Goal: Task Accomplishment & Management: Manage account settings

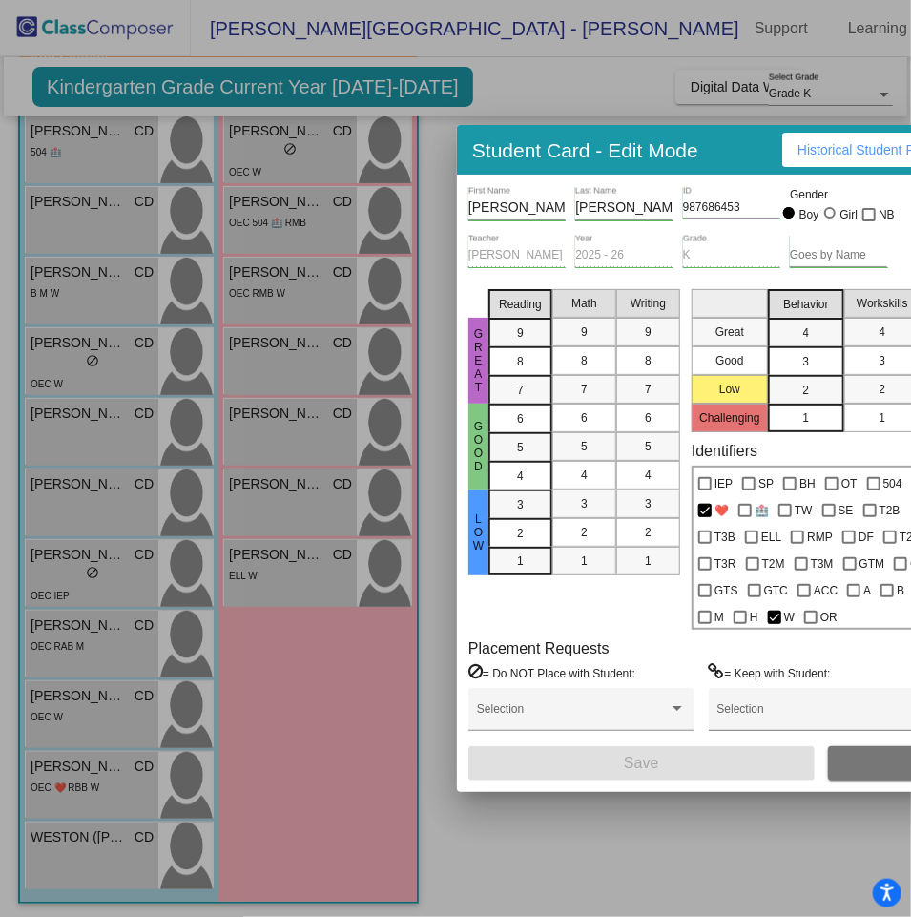
scroll to position [0, 94]
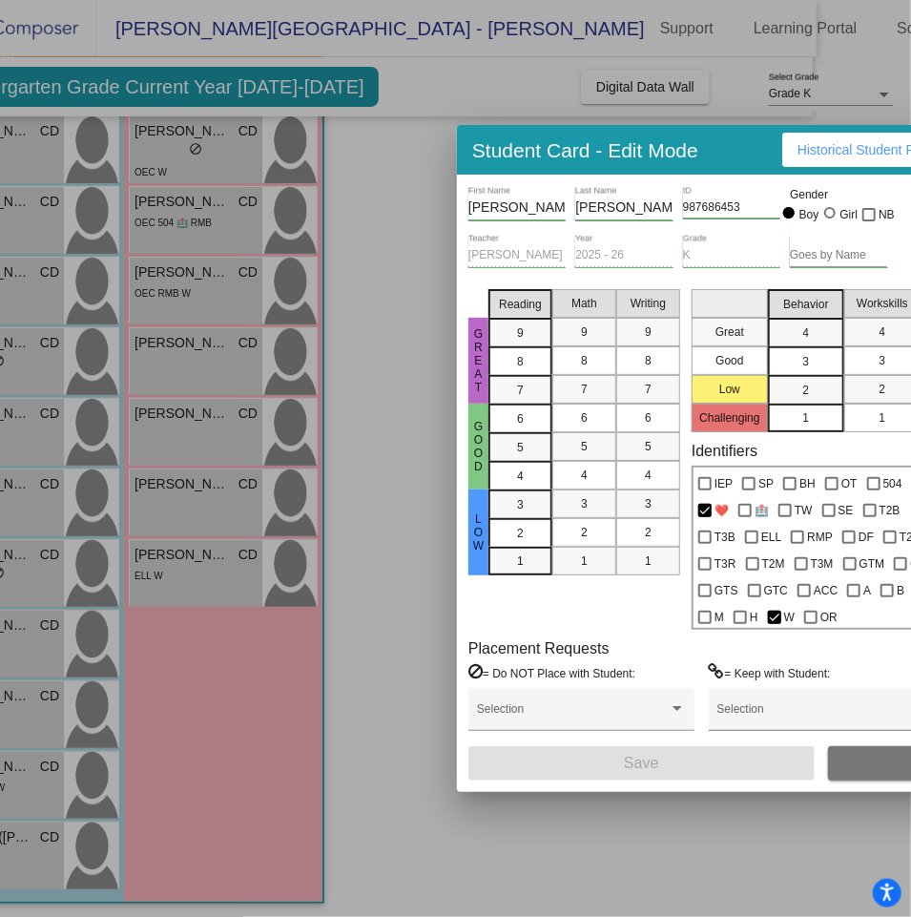
click at [304, 242] on div at bounding box center [455, 458] width 911 height 917
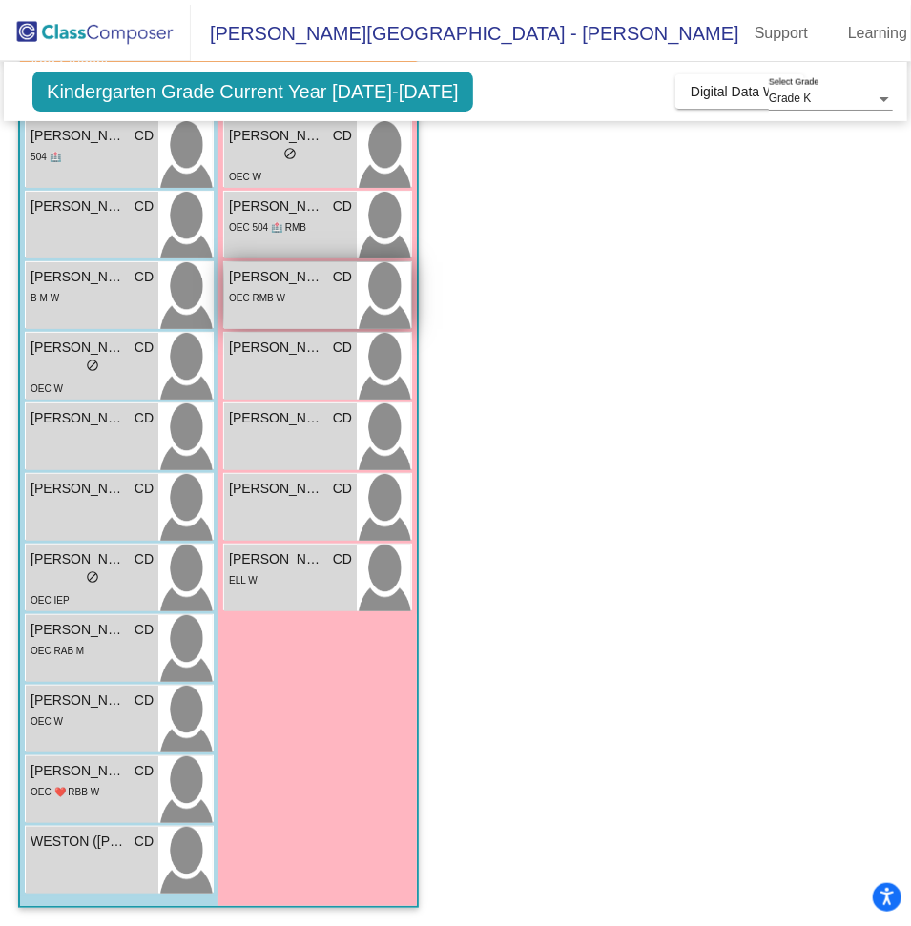
scroll to position [0, 0]
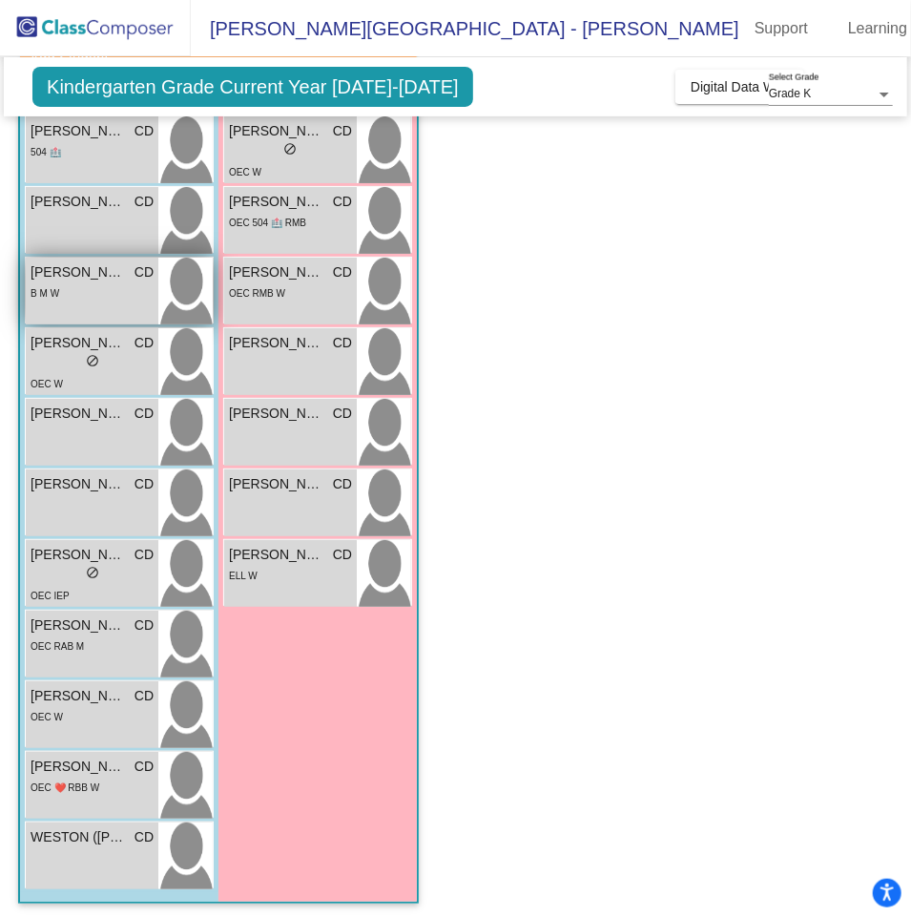
click at [50, 278] on span "[PERSON_NAME]" at bounding box center [78, 272] width 95 height 20
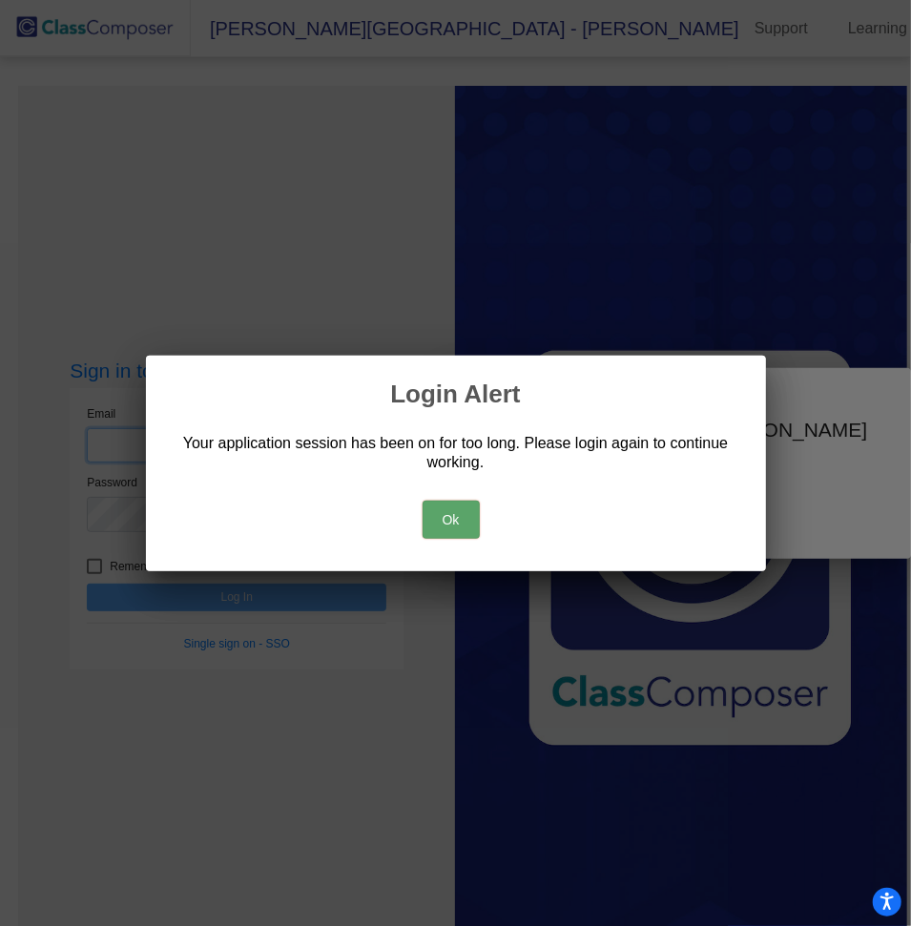
type input "[EMAIL_ADDRESS][DOMAIN_NAME]"
click at [457, 526] on button "Ok" at bounding box center [451, 520] width 57 height 38
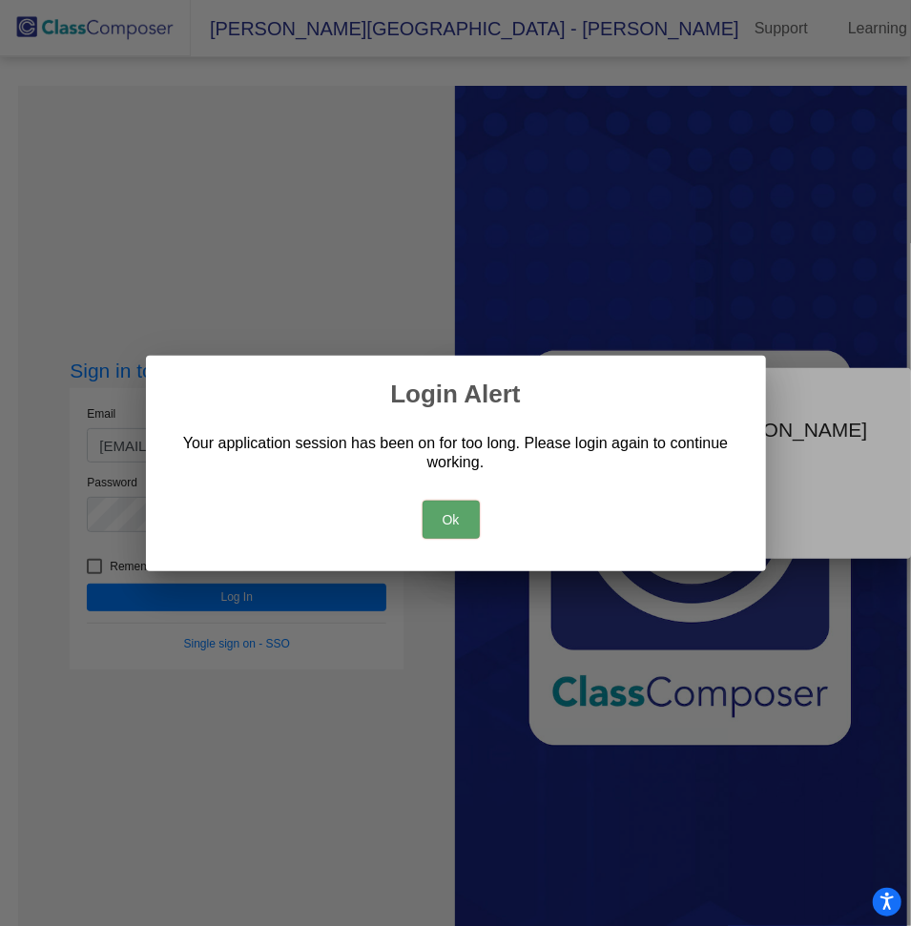
click at [467, 493] on div "Ok" at bounding box center [456, 515] width 574 height 67
click at [452, 524] on button "Ok" at bounding box center [451, 520] width 57 height 38
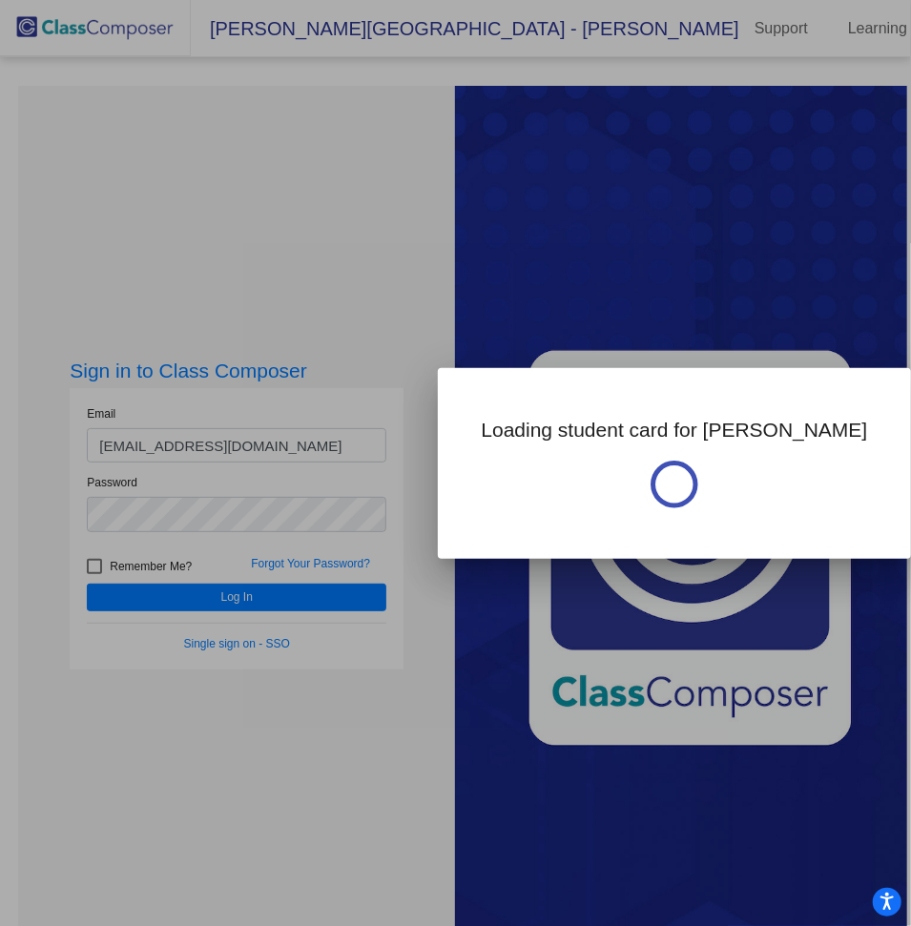
click at [239, 587] on div at bounding box center [455, 463] width 911 height 926
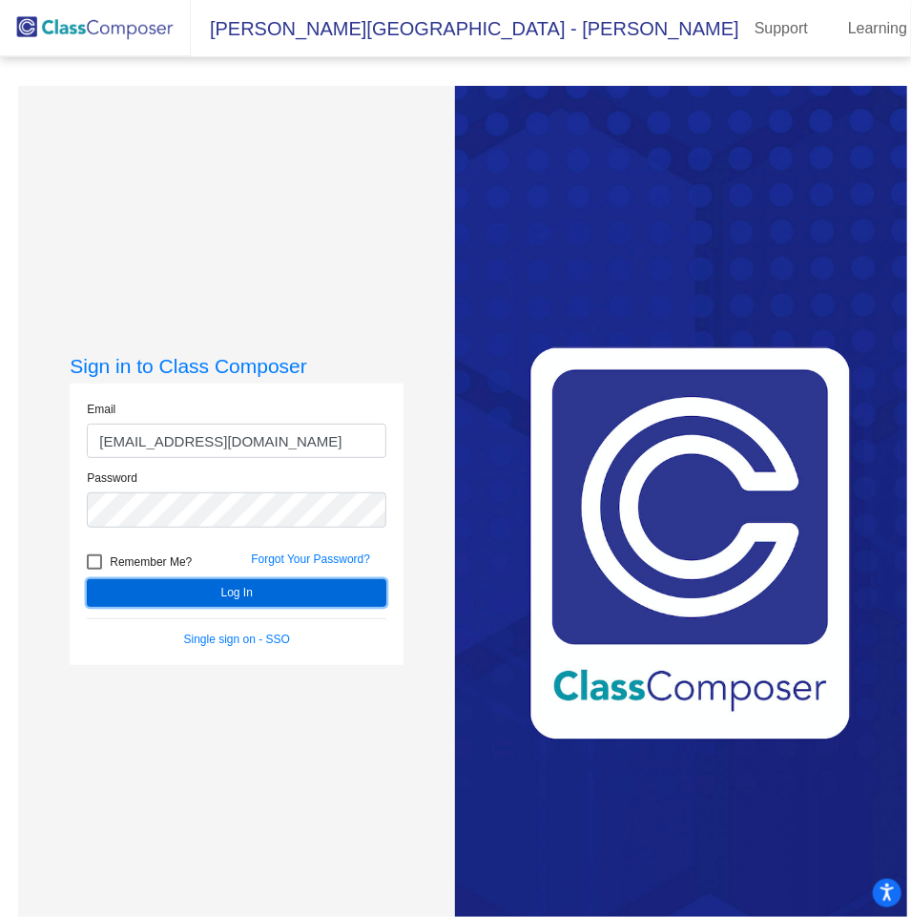
click at [239, 587] on button "Log In" at bounding box center [236, 593] width 299 height 28
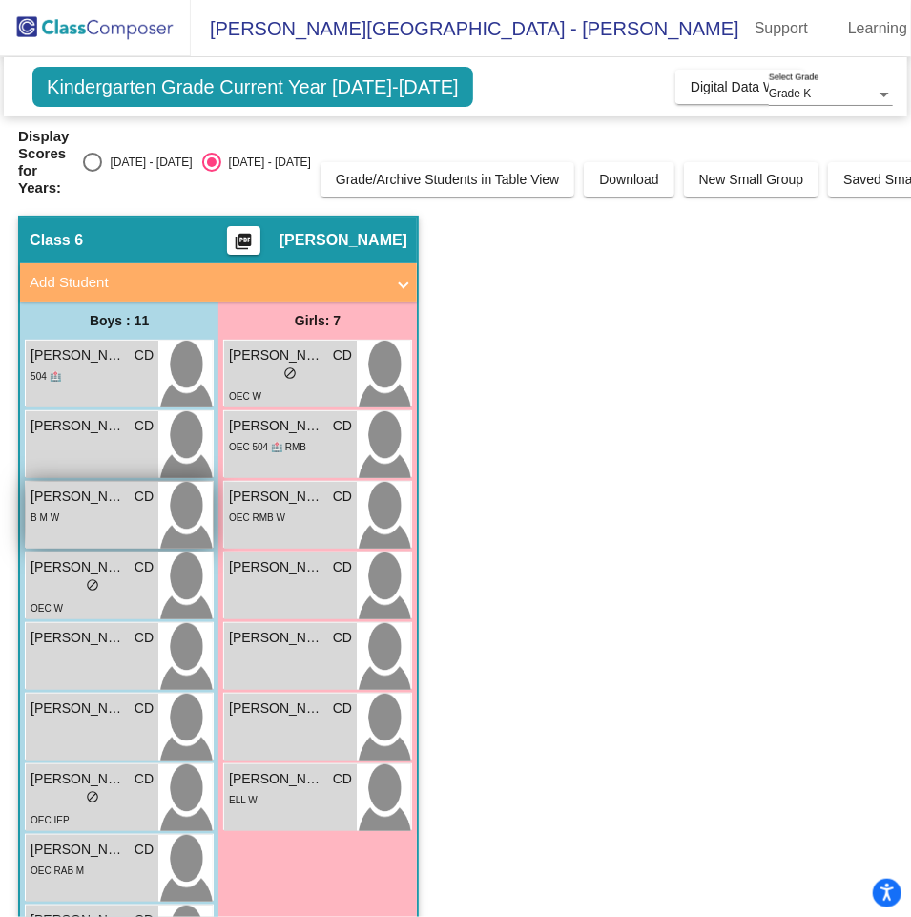
click at [89, 527] on div "[PERSON_NAME] CD lock do_not_disturb_alt B M W" at bounding box center [92, 515] width 133 height 67
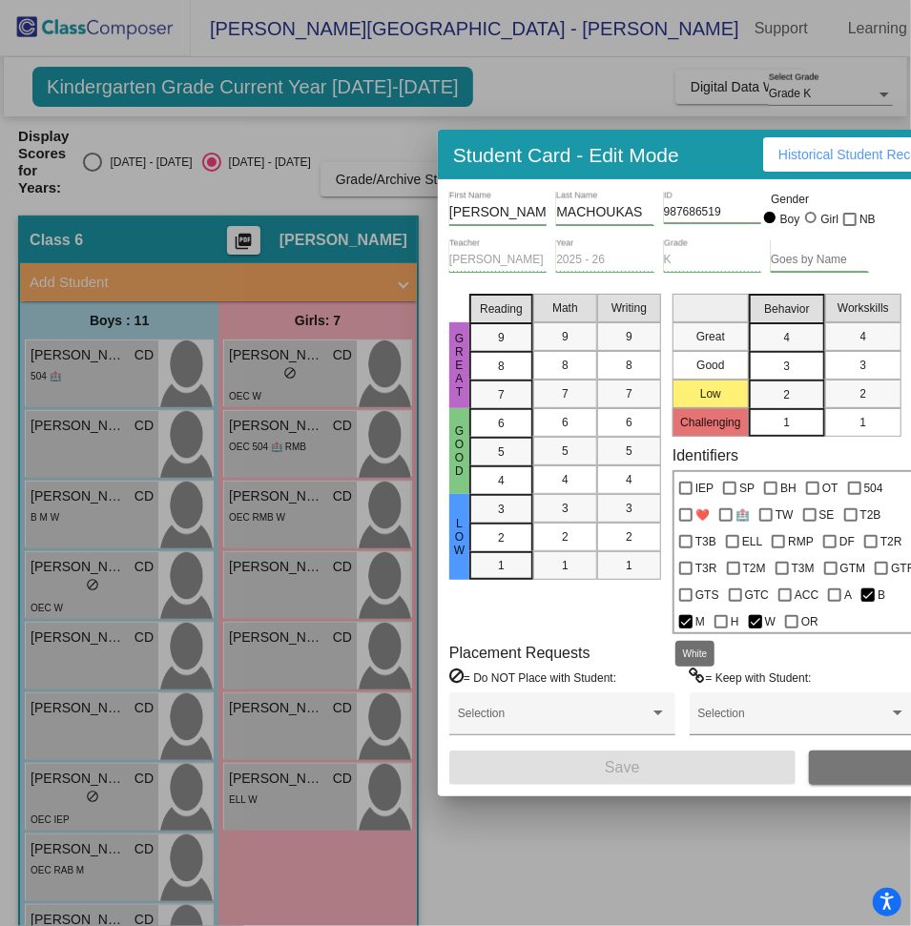
click at [749, 620] on div at bounding box center [755, 621] width 13 height 13
click at [754, 629] on input "W" at bounding box center [754, 629] width 1 height 1
checkbox input "false"
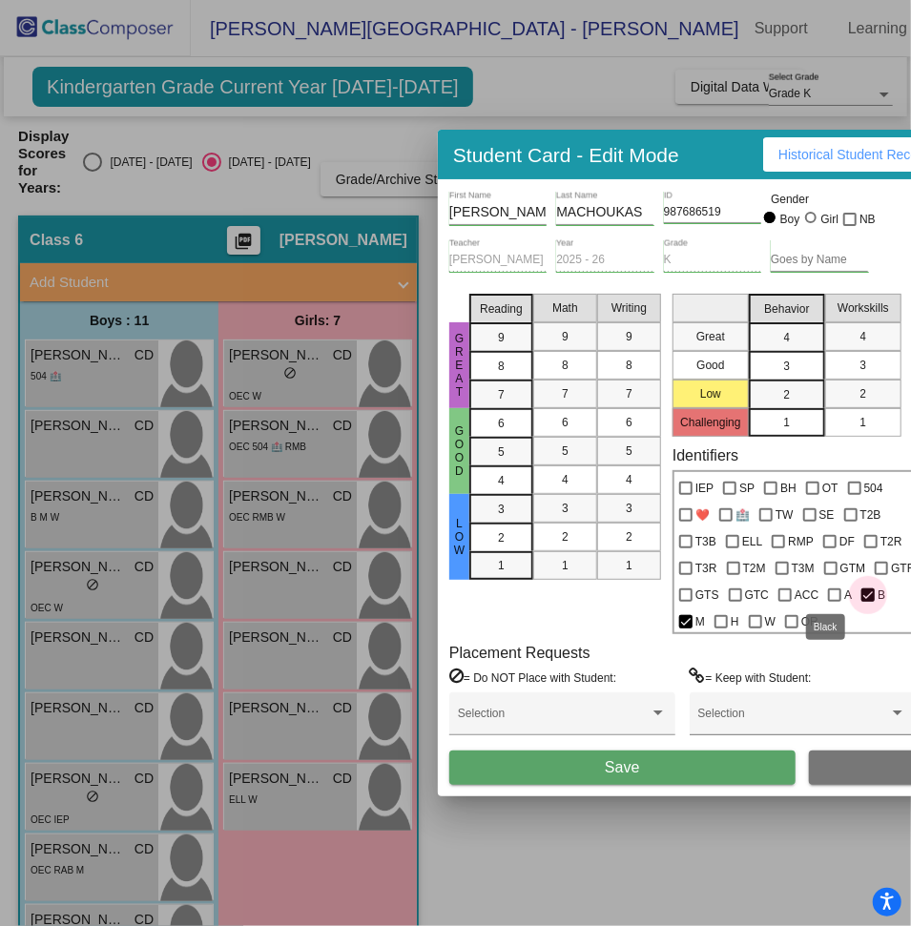
click at [861, 591] on div at bounding box center [867, 594] width 13 height 13
click at [867, 602] on input "B" at bounding box center [867, 602] width 1 height 1
checkbox input "false"
click at [634, 766] on span "Save" at bounding box center [622, 767] width 34 height 16
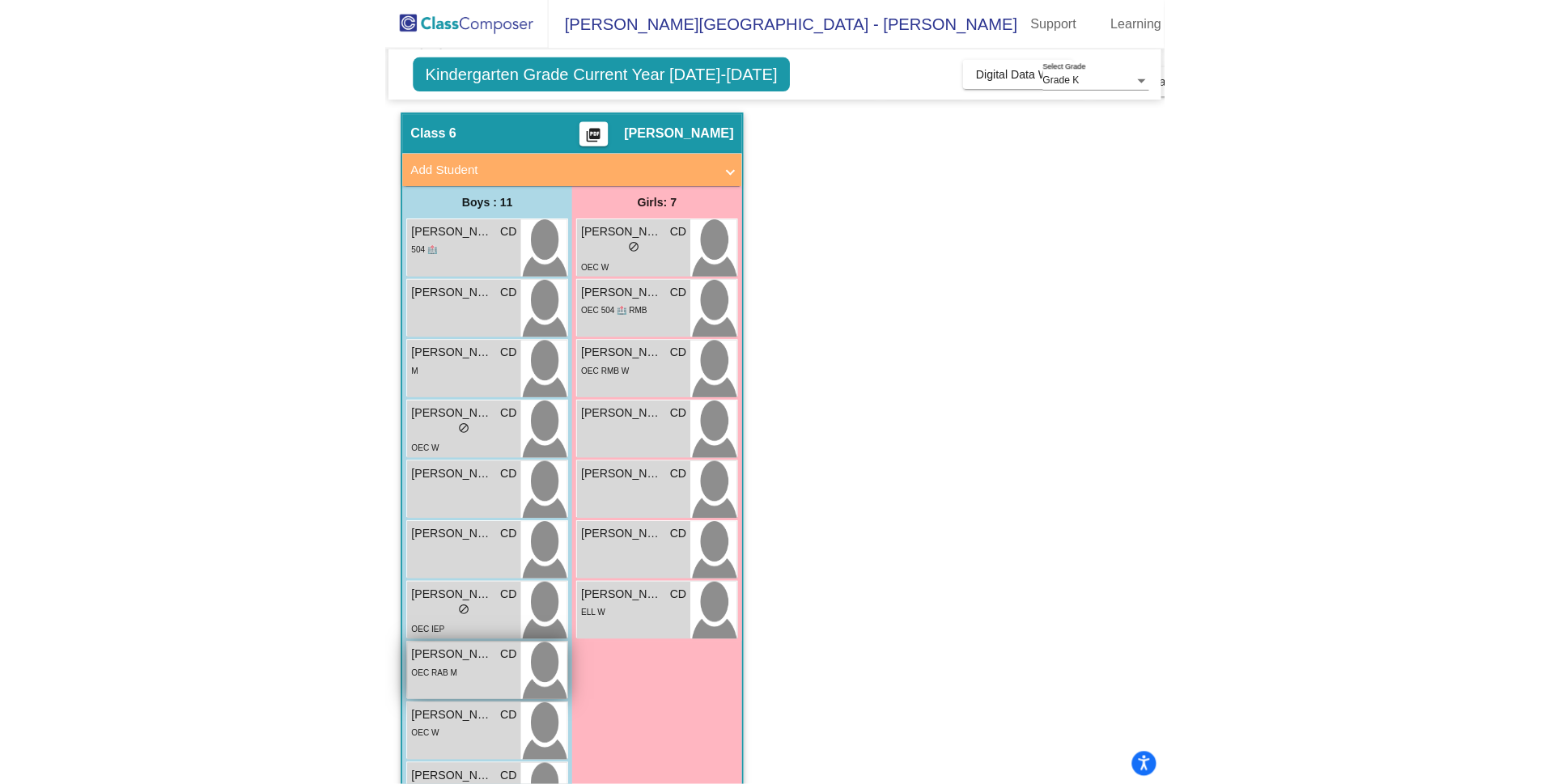
scroll to position [70, 0]
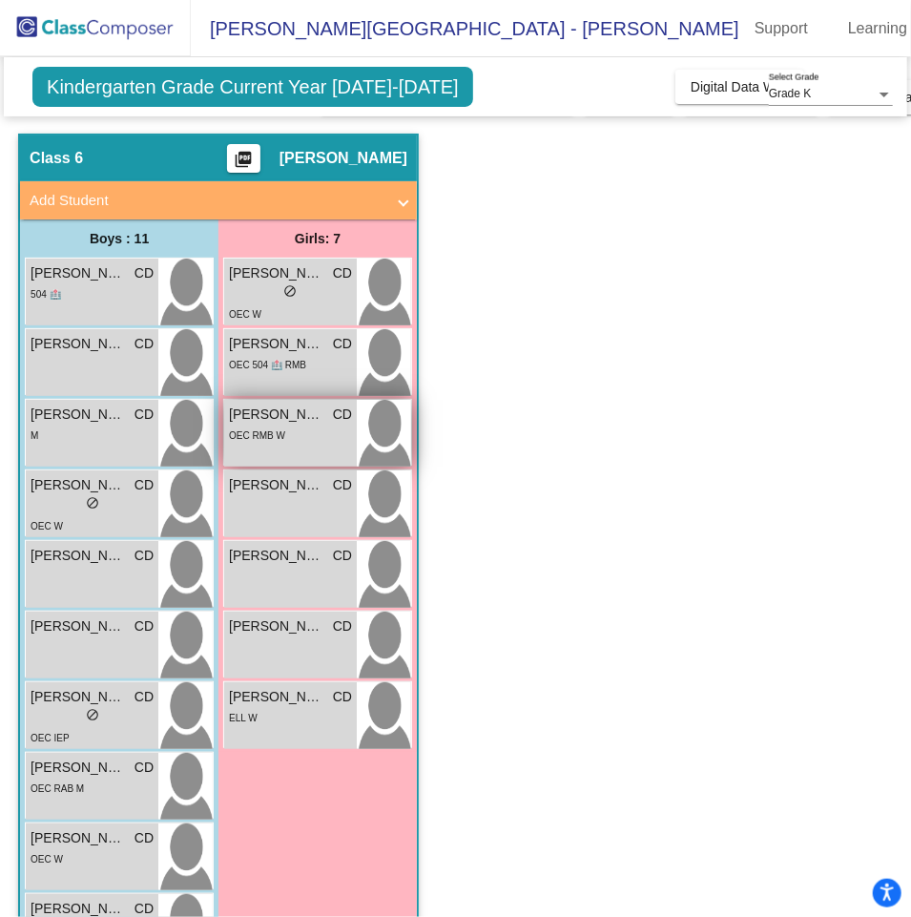
click at [273, 434] on span "OEC RMB W" at bounding box center [257, 435] width 56 height 10
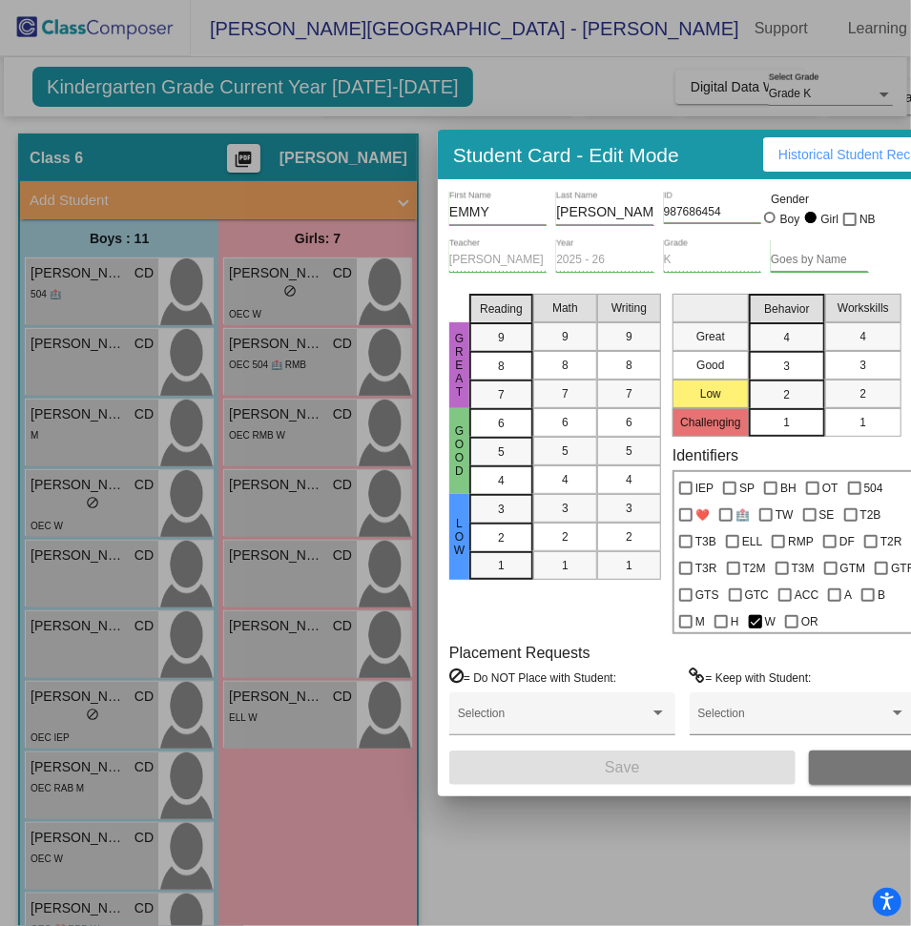
click at [568, 78] on div at bounding box center [455, 463] width 911 height 926
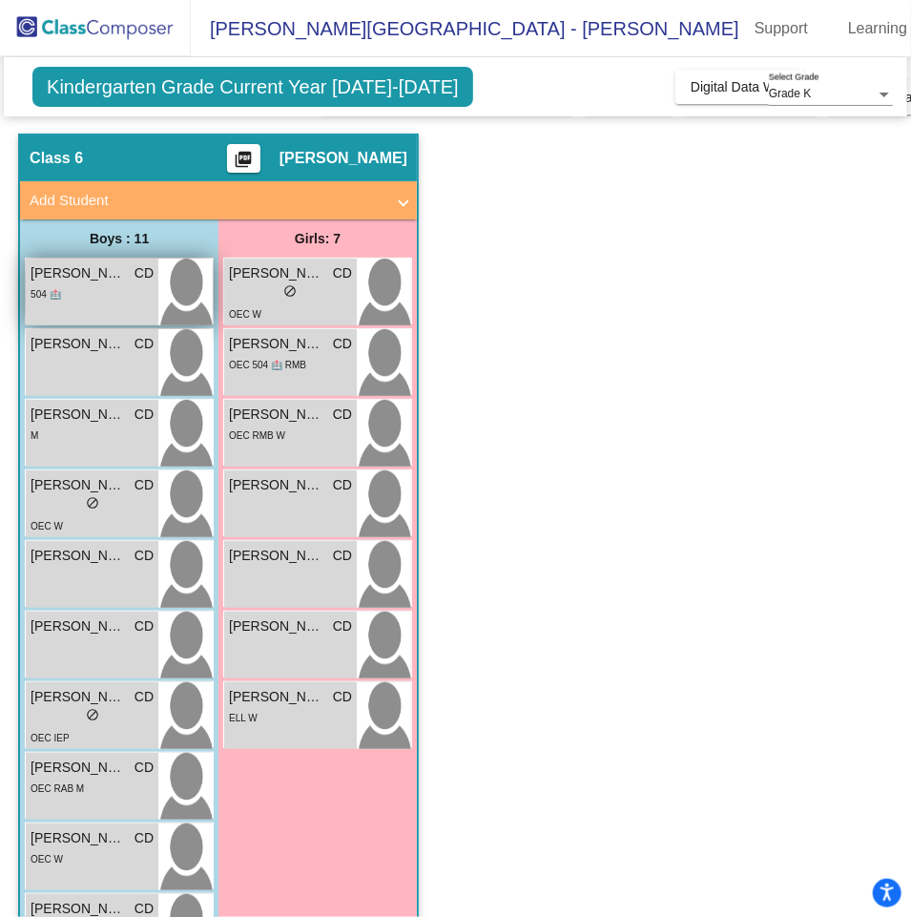
click at [72, 296] on div "504 🏥" at bounding box center [92, 293] width 123 height 20
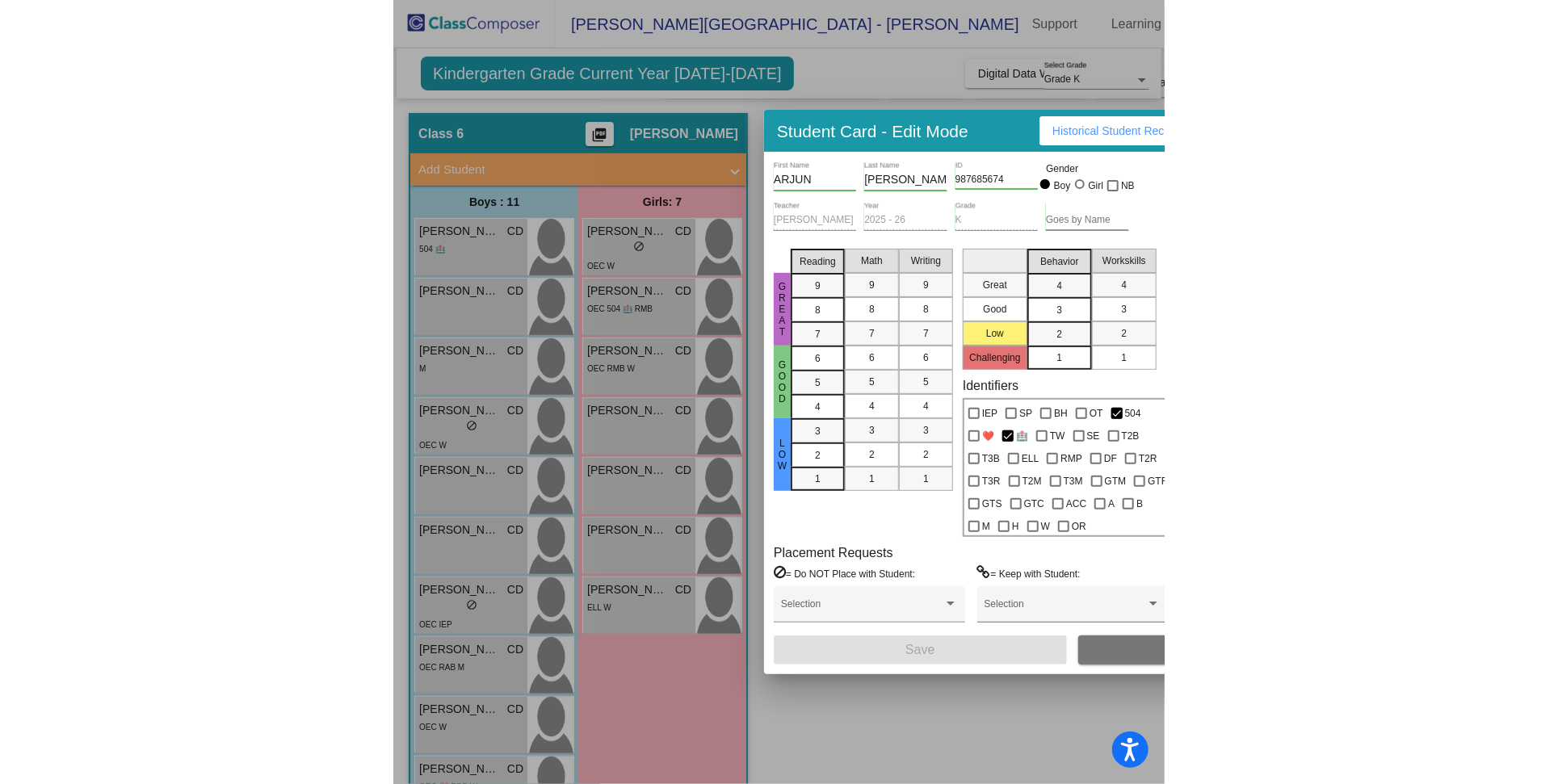
scroll to position [83, 0]
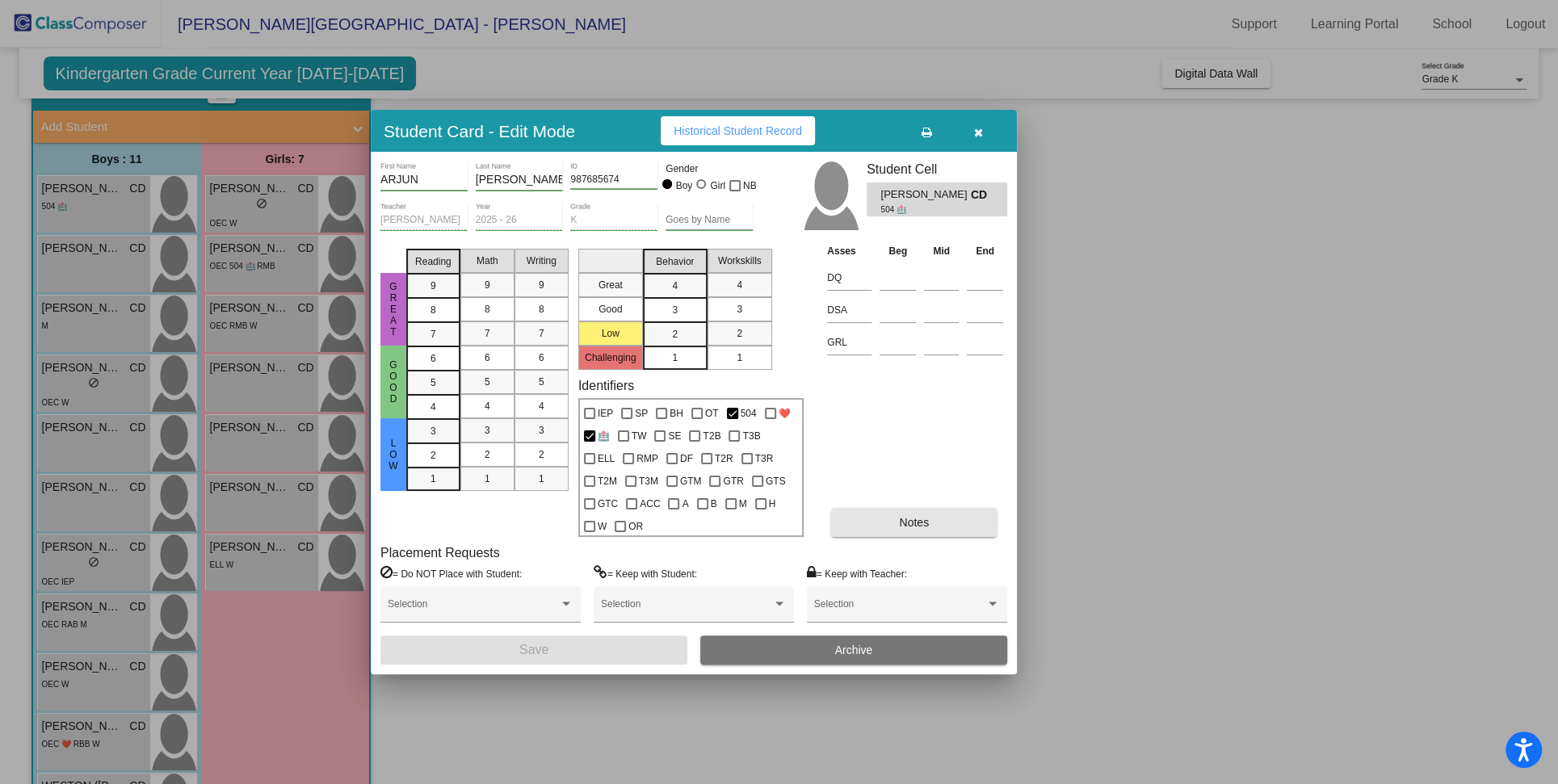
click at [902, 522] on span "Notes" at bounding box center [914, 522] width 30 height 13
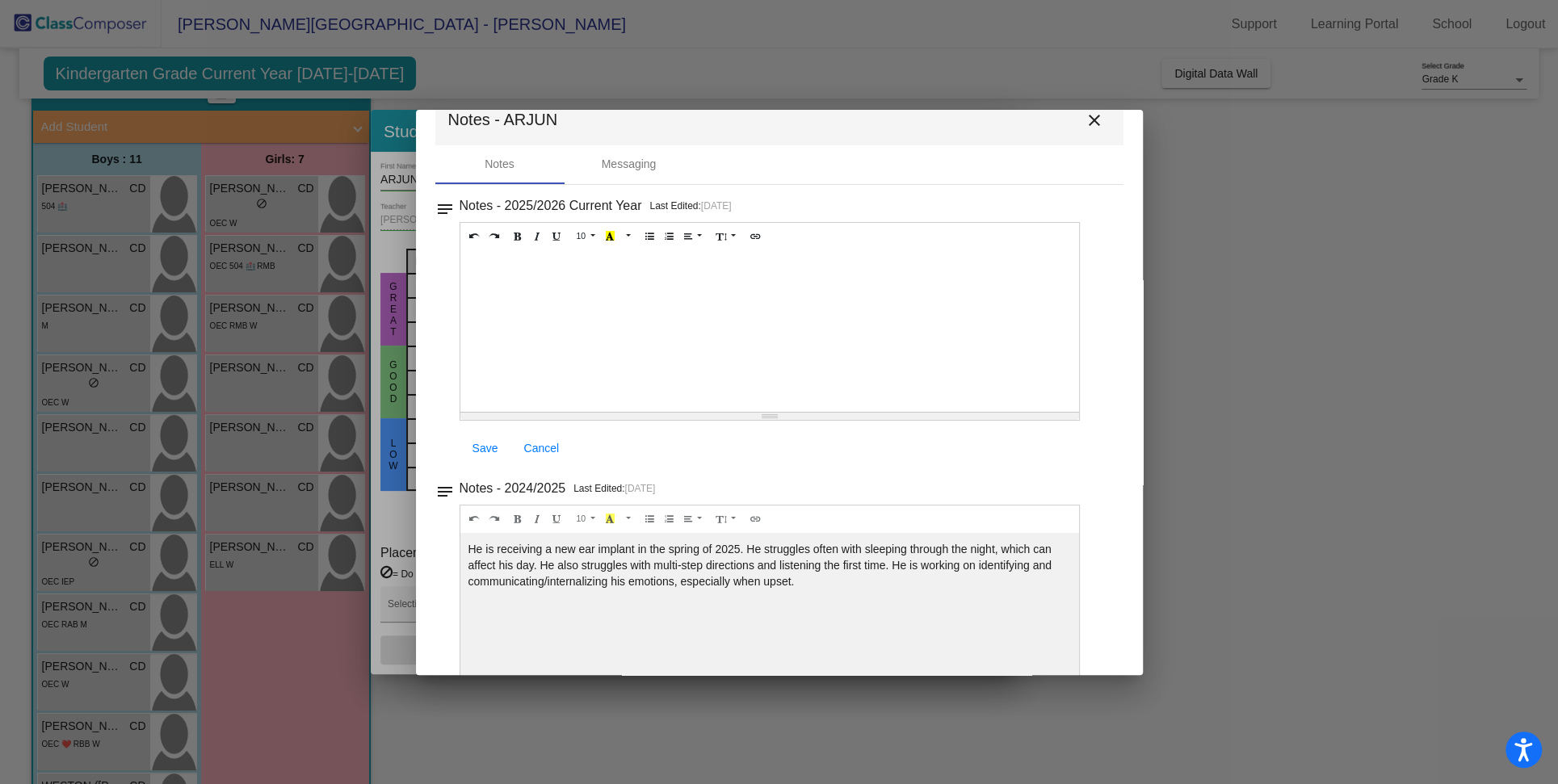
scroll to position [32, 0]
drag, startPoint x: 803, startPoint y: 583, endPoint x: 541, endPoint y: 571, distance: 262.3
click at [541, 415] on div "He is receiving a new ear implant in the spring of 2025. He struggles often wit…" at bounding box center [771, 334] width 620 height 162
copy div "He also struggles with multi-step directions and listening the first time. He i…"
click at [781, 415] on div "He is receiving a new ear implant in the spring of 2025. He struggles often wit…" at bounding box center [771, 334] width 620 height 162
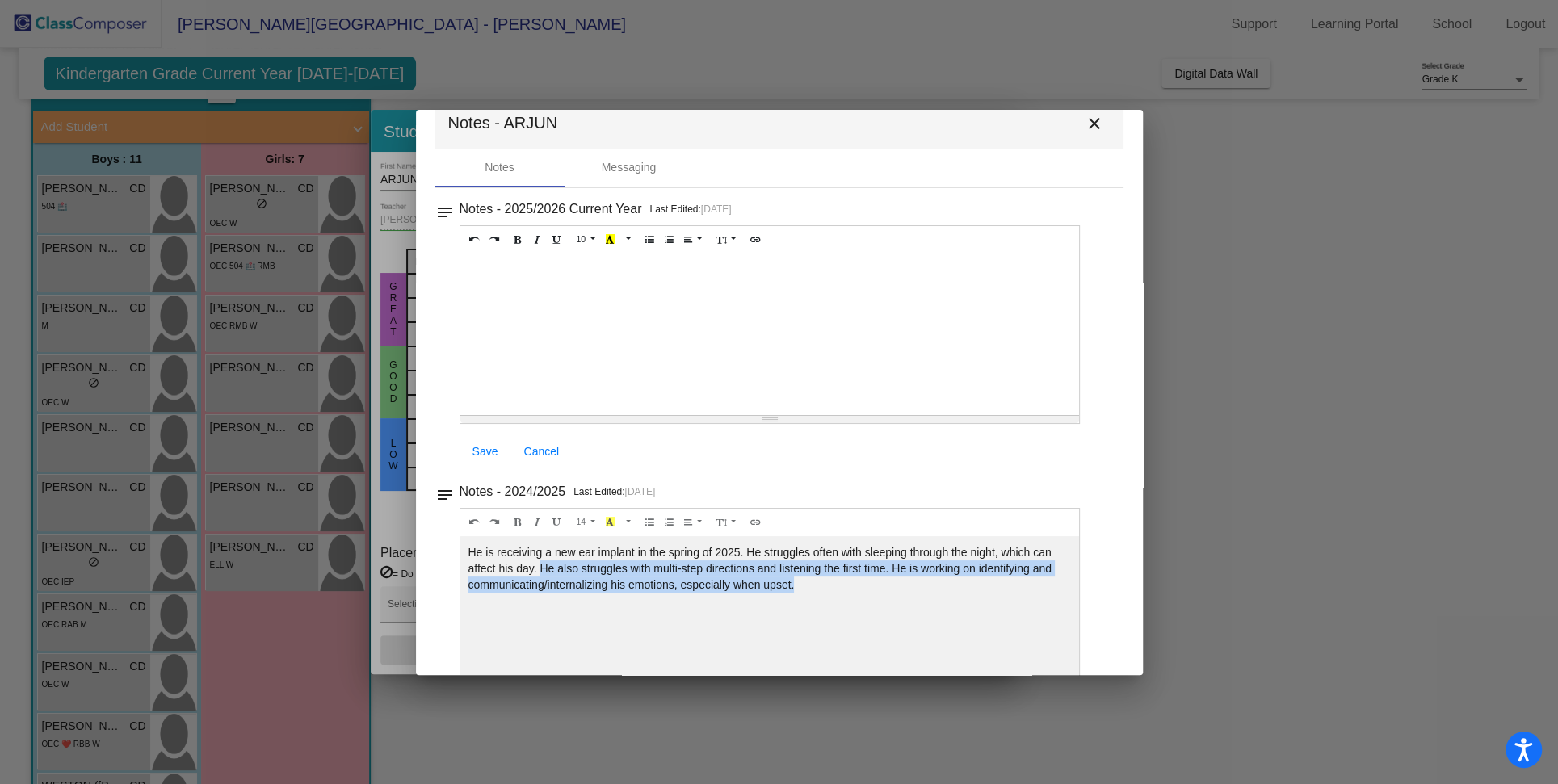
drag, startPoint x: 798, startPoint y: 583, endPoint x: 544, endPoint y: 569, distance: 254.4
click at [544, 415] on div "He is receiving a new ear implant in the spring of 2025. He struggles often wit…" at bounding box center [771, 334] width 620 height 162
copy div "He also struggles with multi-step directions and listening the first time. He i…"
click at [1085, 130] on mat-icon "close" at bounding box center [1094, 123] width 19 height 19
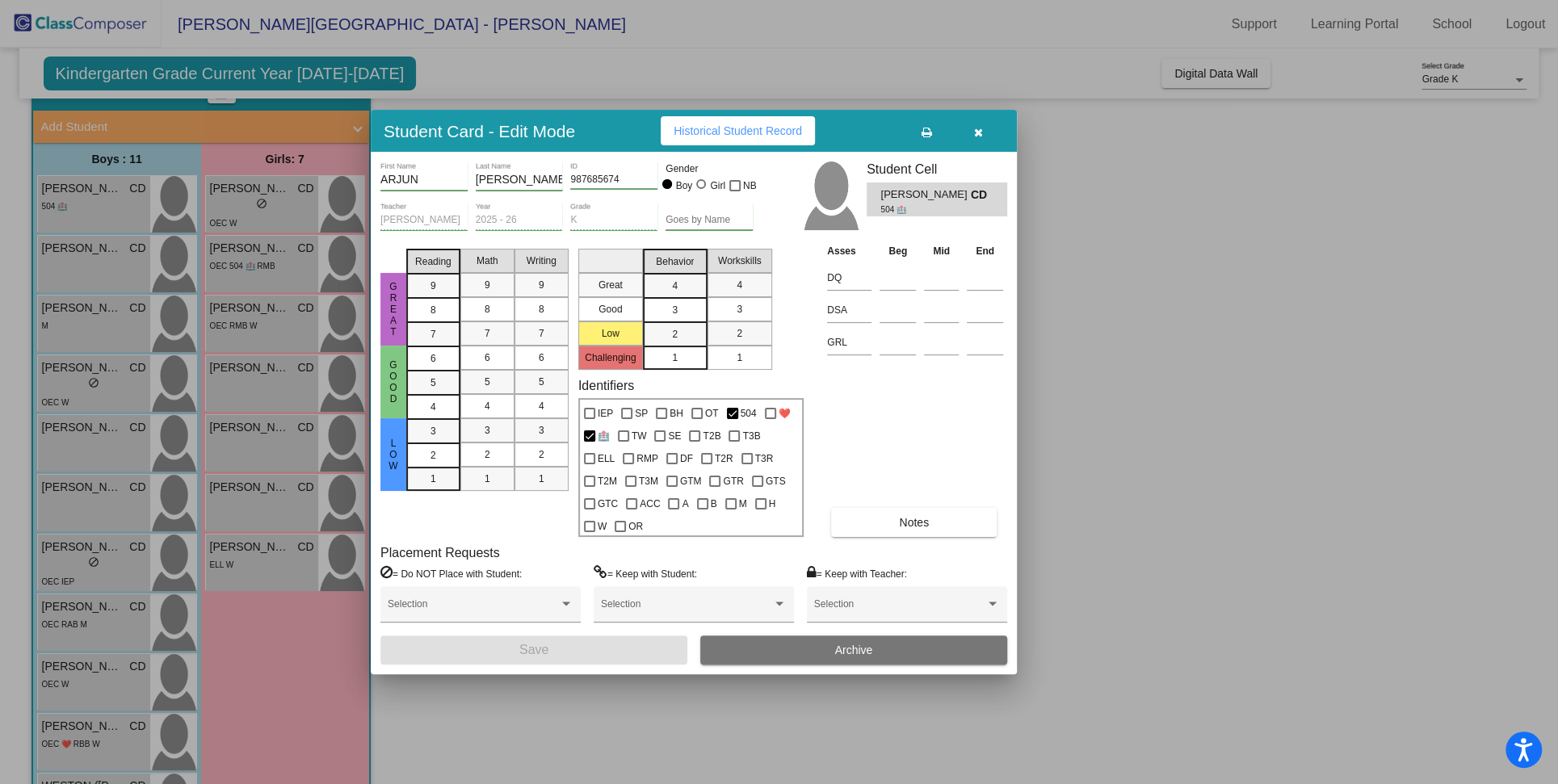
click at [924, 517] on span "Notes" at bounding box center [914, 522] width 30 height 13
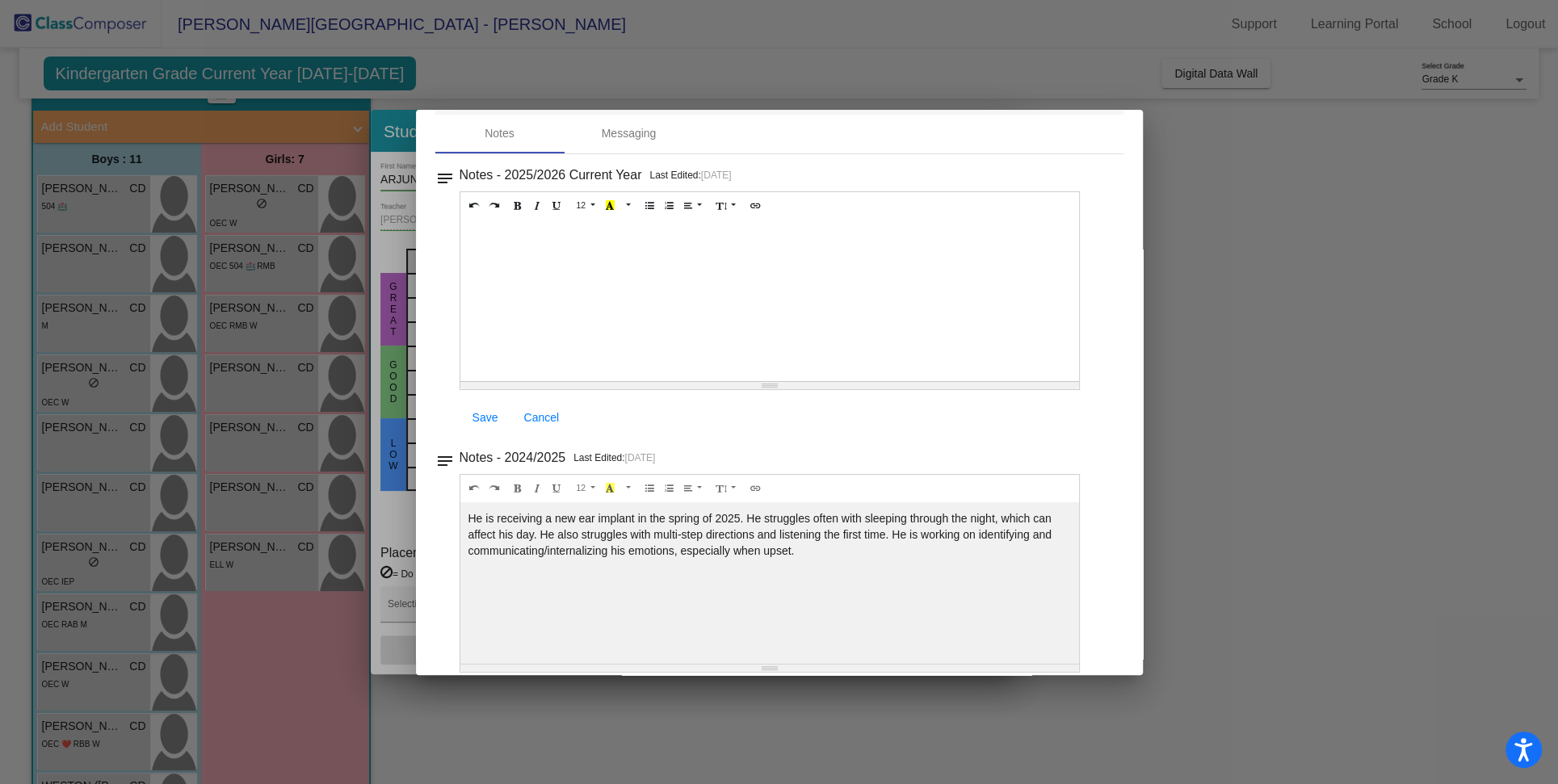
scroll to position [68, 0]
drag, startPoint x: 792, startPoint y: 549, endPoint x: 543, endPoint y: 536, distance: 249.3
click at [543, 379] on div "He is receiving a new ear implant in the spring of 2025. He struggles often wit…" at bounding box center [771, 299] width 620 height 162
copy div "He also struggles with multi-step directions and listening the first time. He i…"
